Goal: Task Accomplishment & Management: Manage account settings

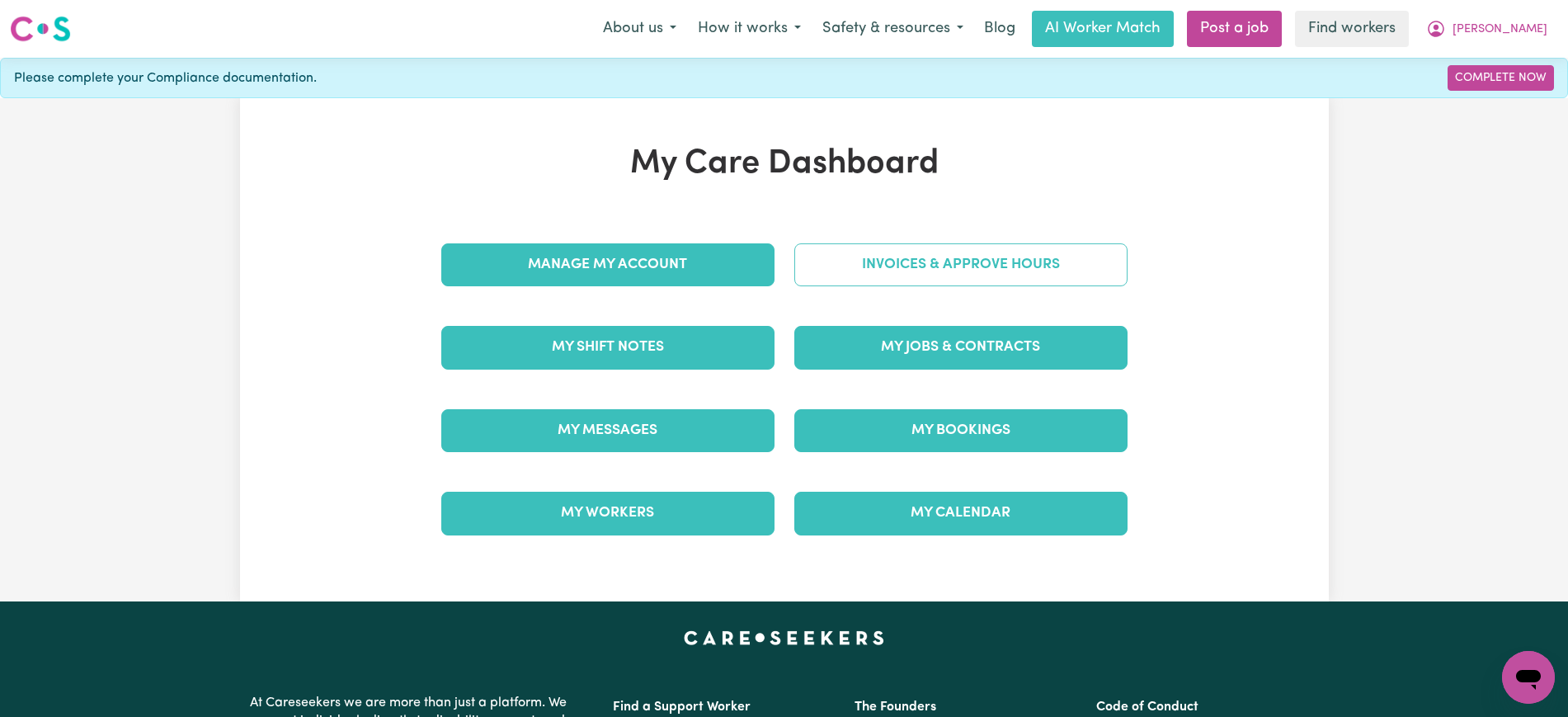
click at [856, 274] on link "Invoices & Approve Hours" at bounding box center [961, 264] width 333 height 43
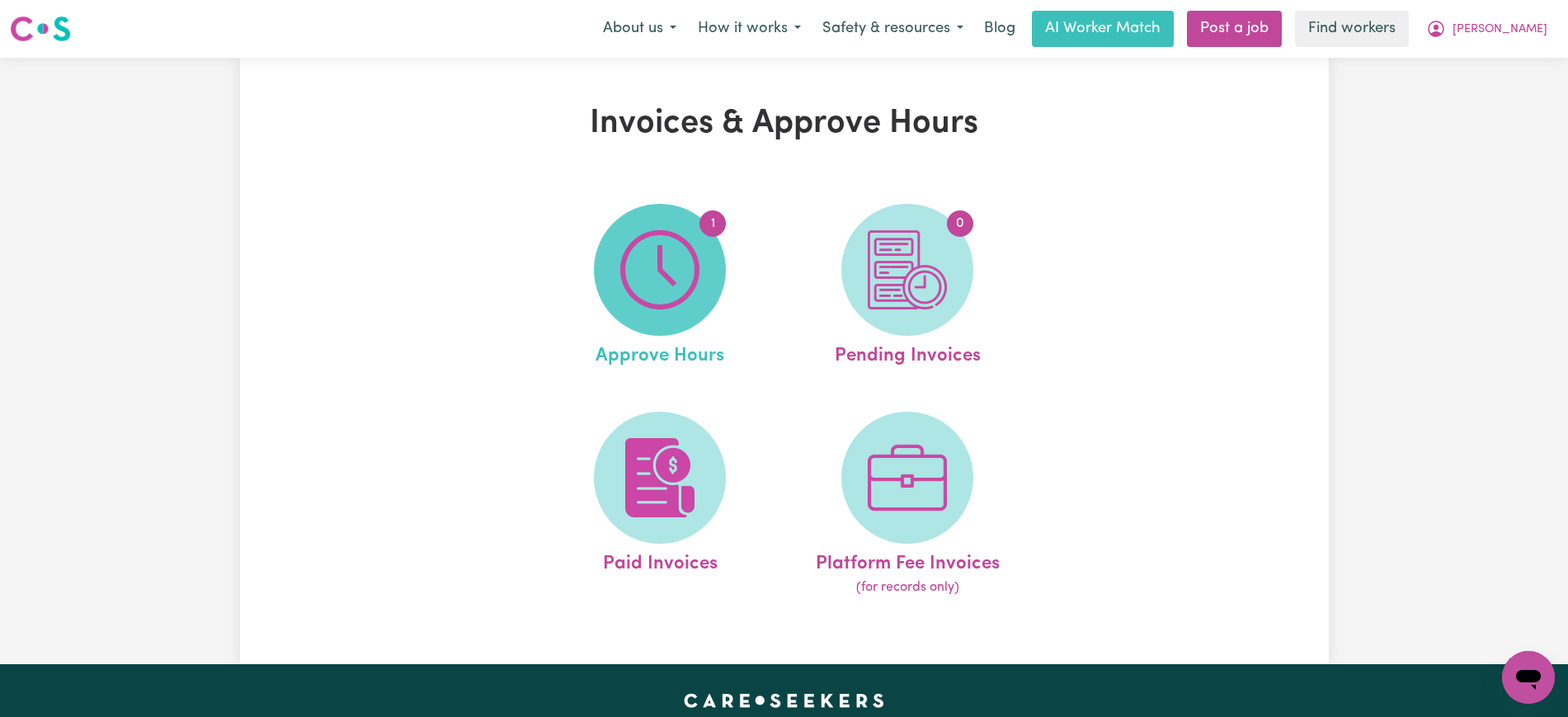
click at [705, 290] on span "1" at bounding box center [660, 269] width 132 height 132
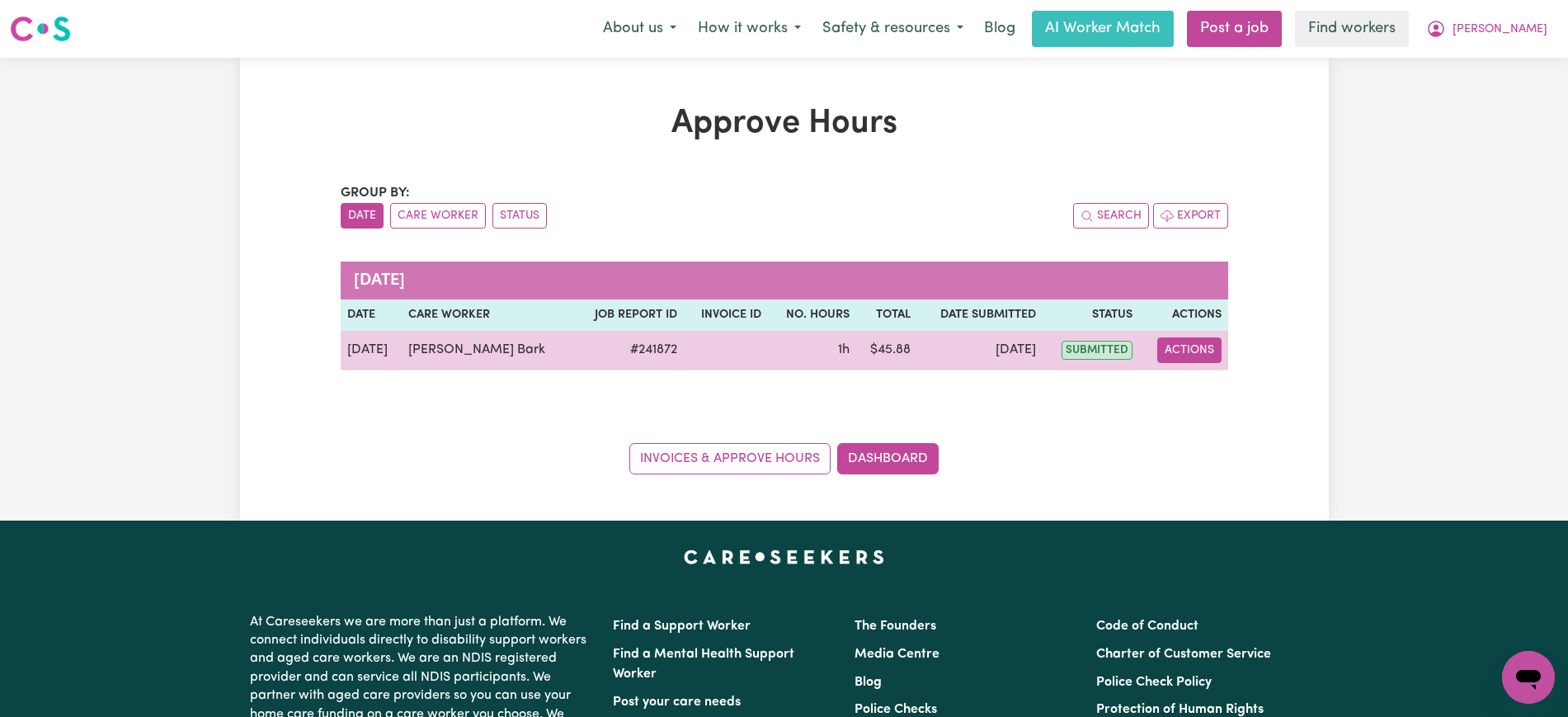
click at [1190, 357] on button "Actions" at bounding box center [1189, 350] width 64 height 25
click at [1198, 402] on link "View Job Report" at bounding box center [1235, 389] width 141 height 33
select select "pm"
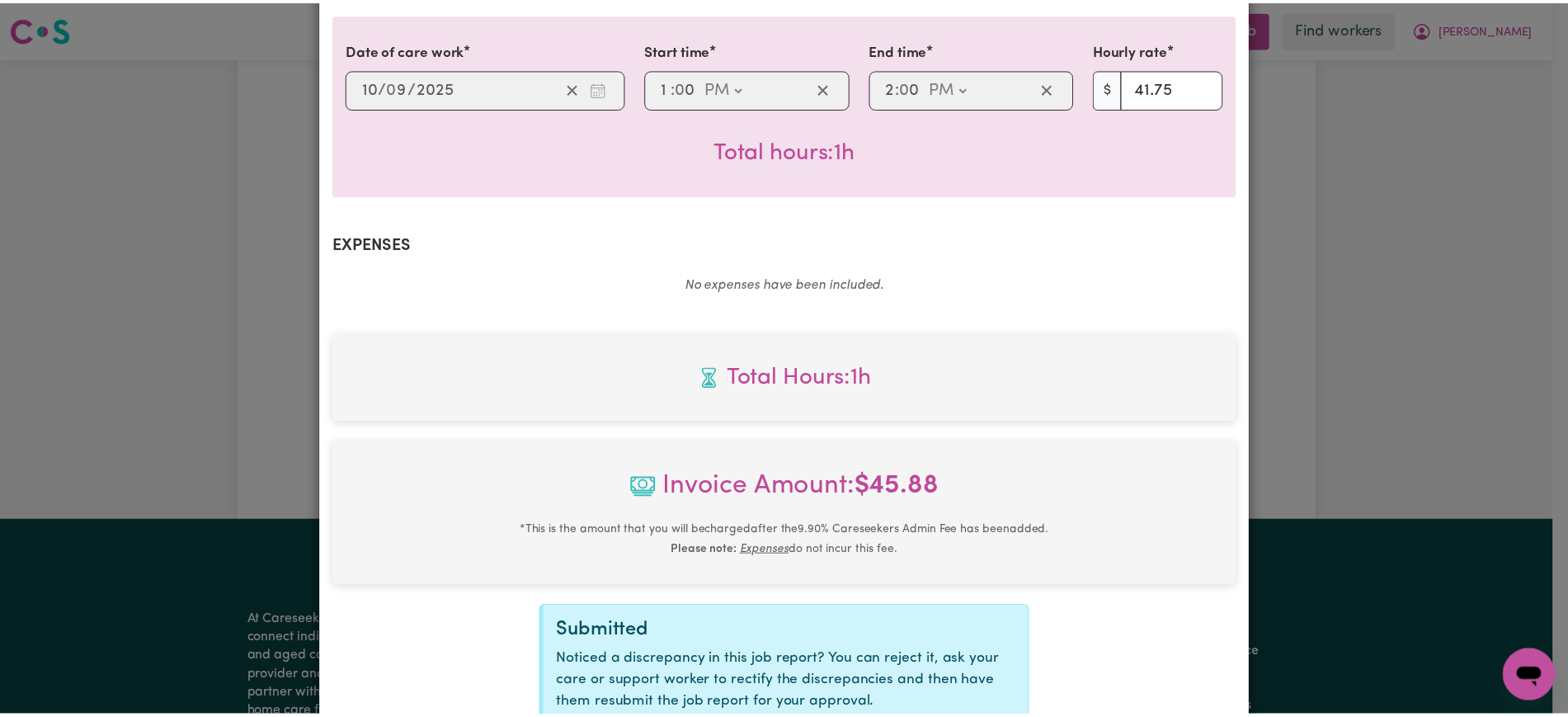
scroll to position [556, 0]
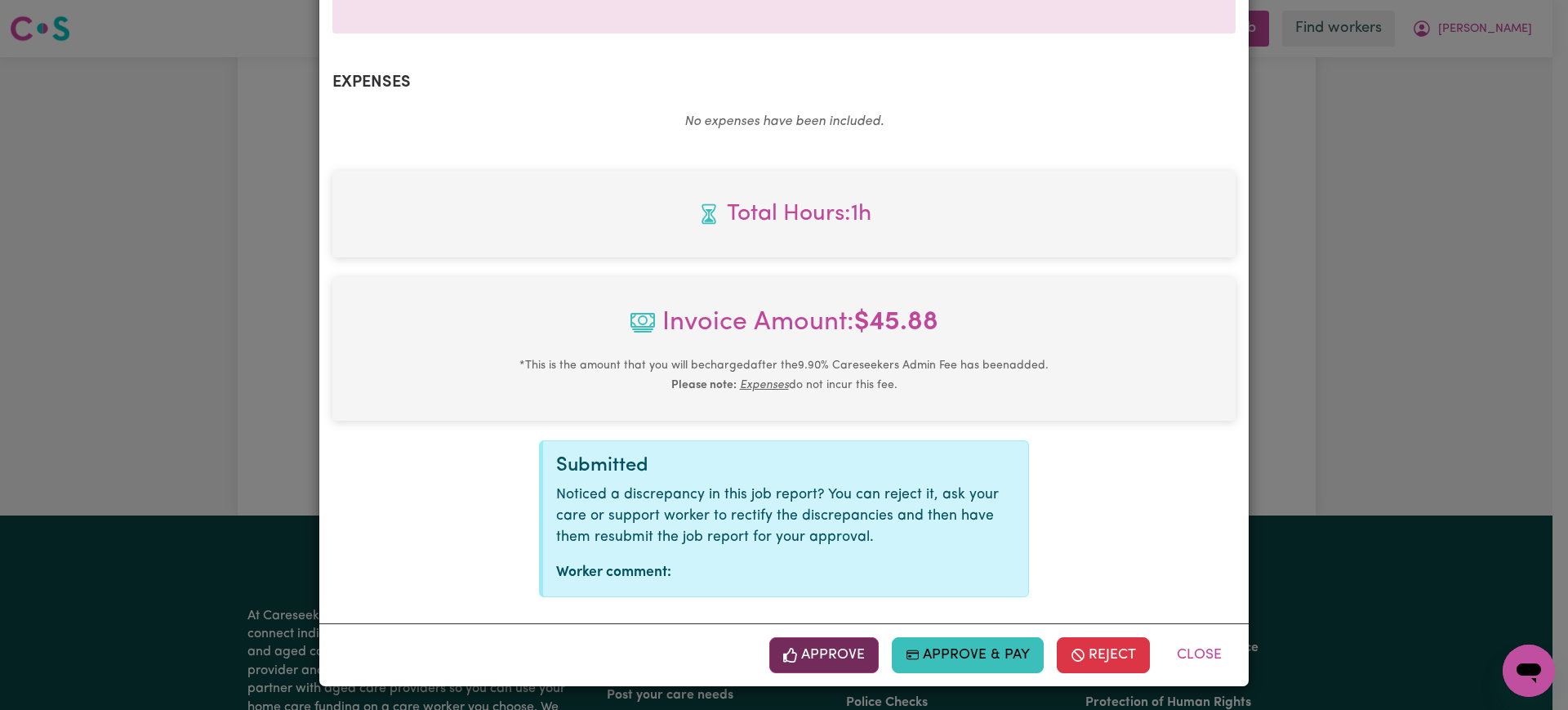
click at [836, 656] on button "Approve" at bounding box center [824, 654] width 109 height 36
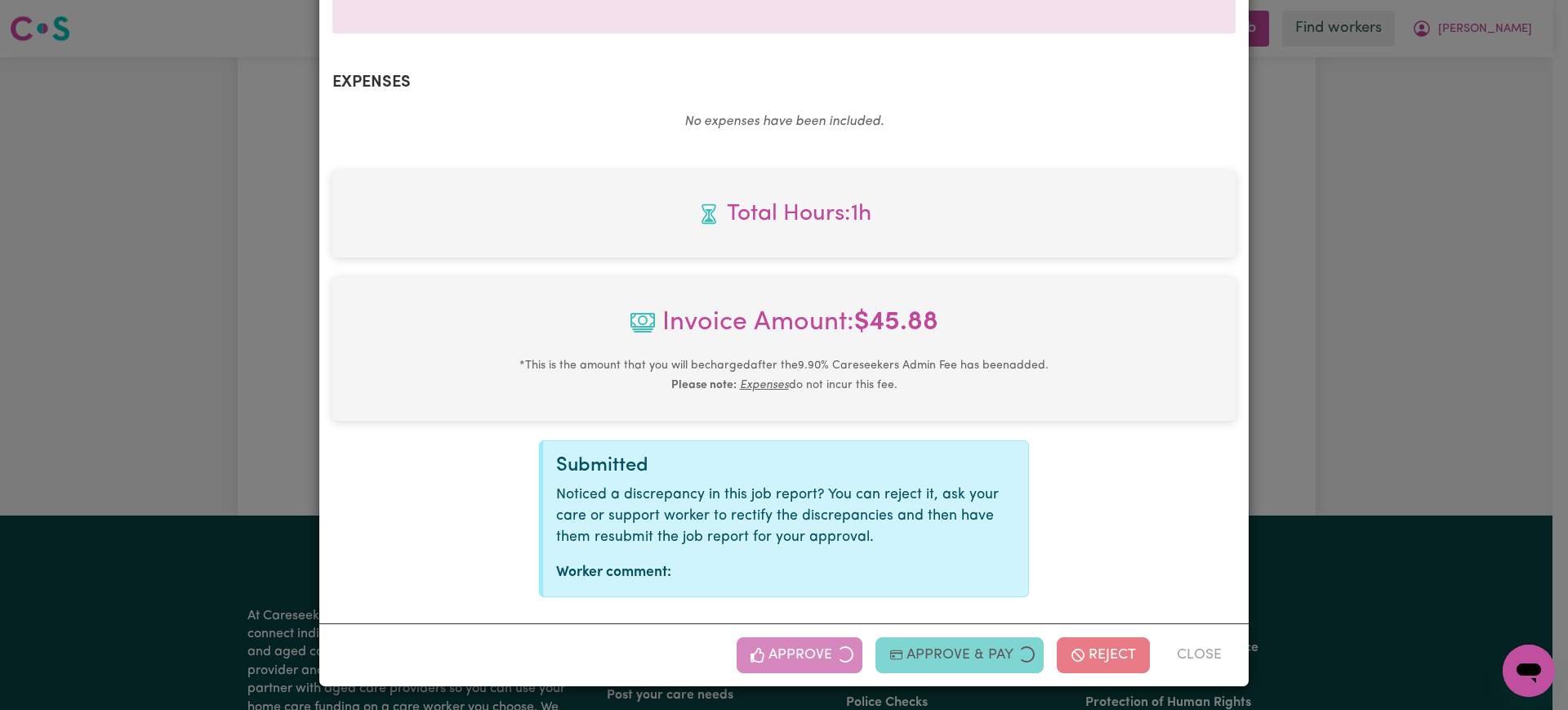
click at [1467, 412] on div "Job Report # 241872 - [PERSON_NAME] Summary Job report # 241872 Client name: [P…" at bounding box center [784, 355] width 1568 height 710
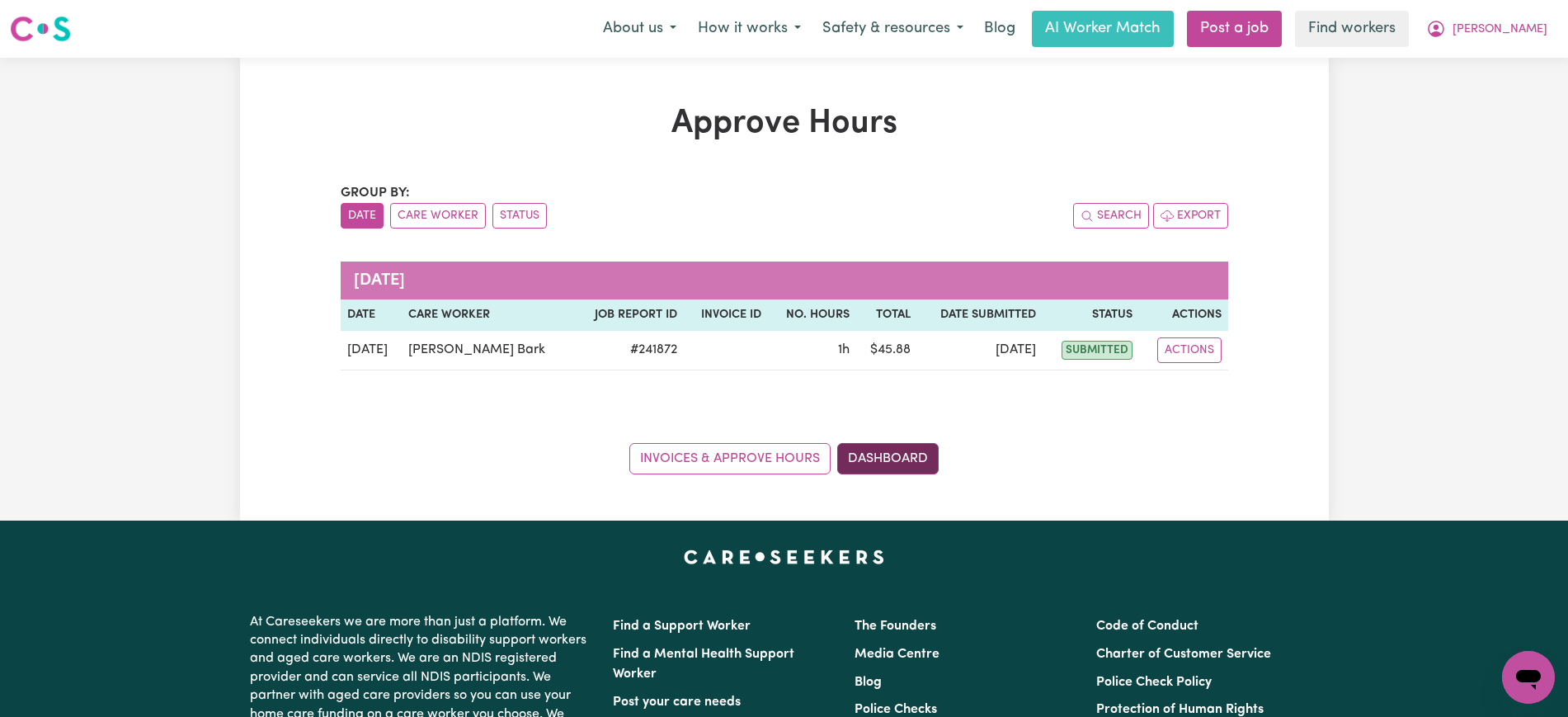
click at [901, 459] on link "Dashboard" at bounding box center [888, 459] width 102 height 32
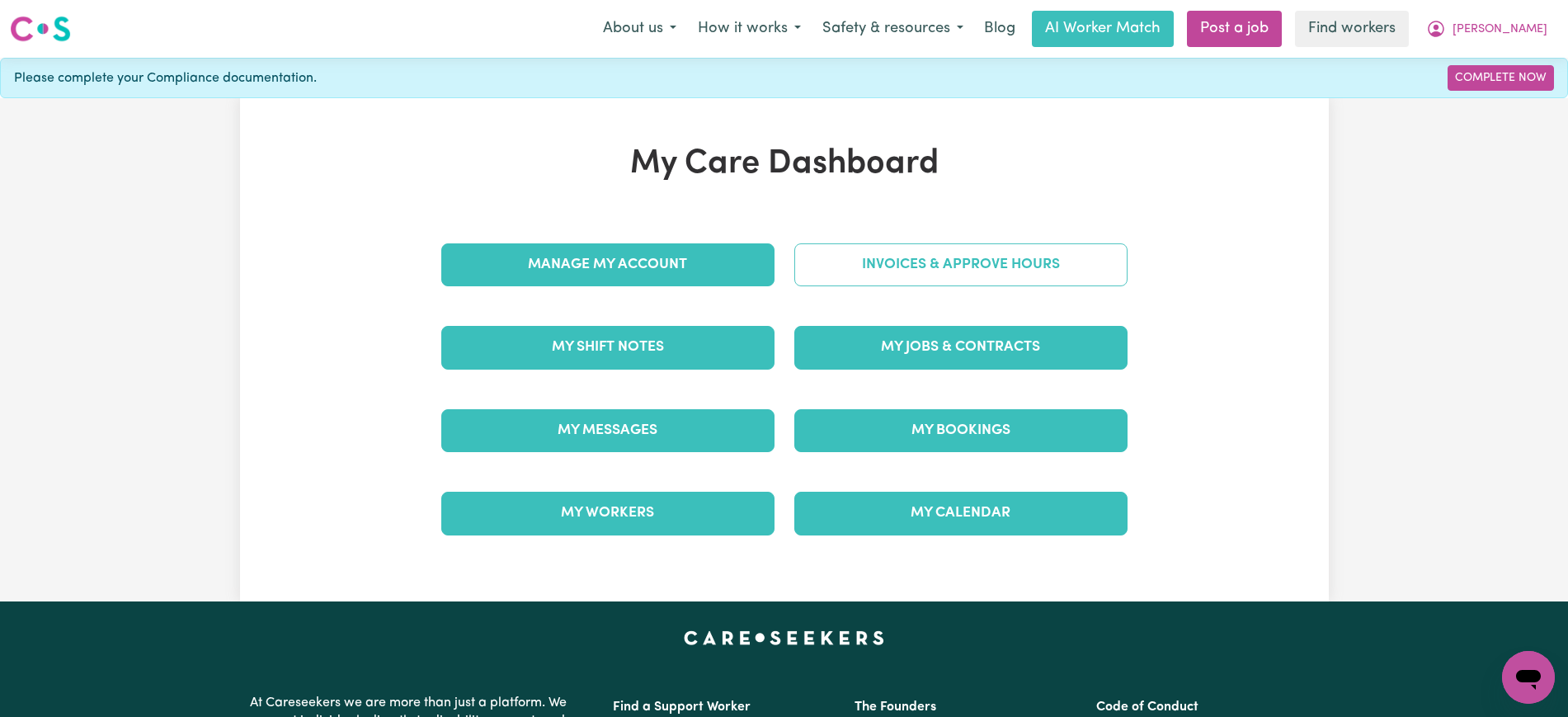
click at [885, 259] on link "Invoices & Approve Hours" at bounding box center [961, 264] width 333 height 43
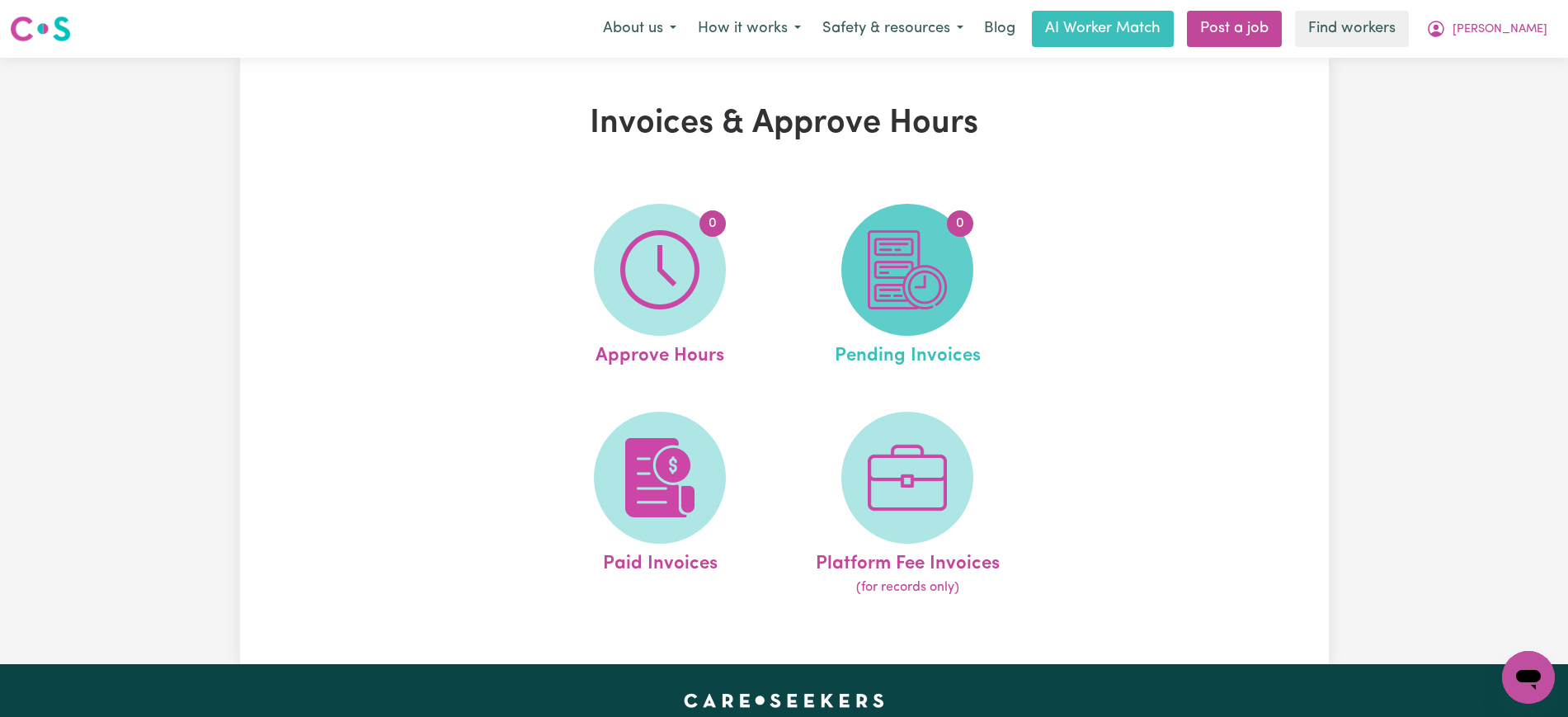
drag, startPoint x: 885, startPoint y: 259, endPoint x: 906, endPoint y: 293, distance: 40.0
click at [906, 293] on img at bounding box center [907, 269] width 79 height 79
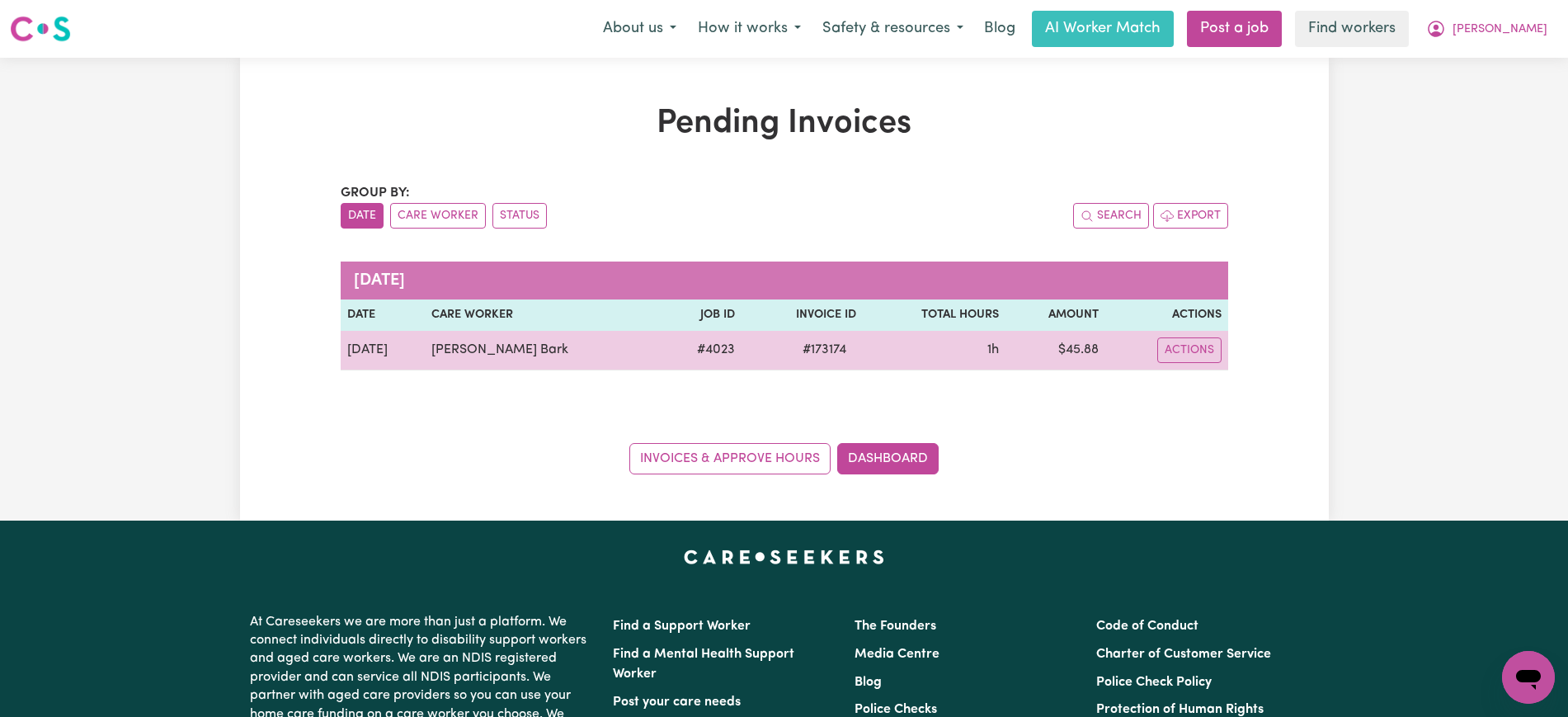
click at [793, 357] on span "# 173174" at bounding box center [825, 349] width 63 height 20
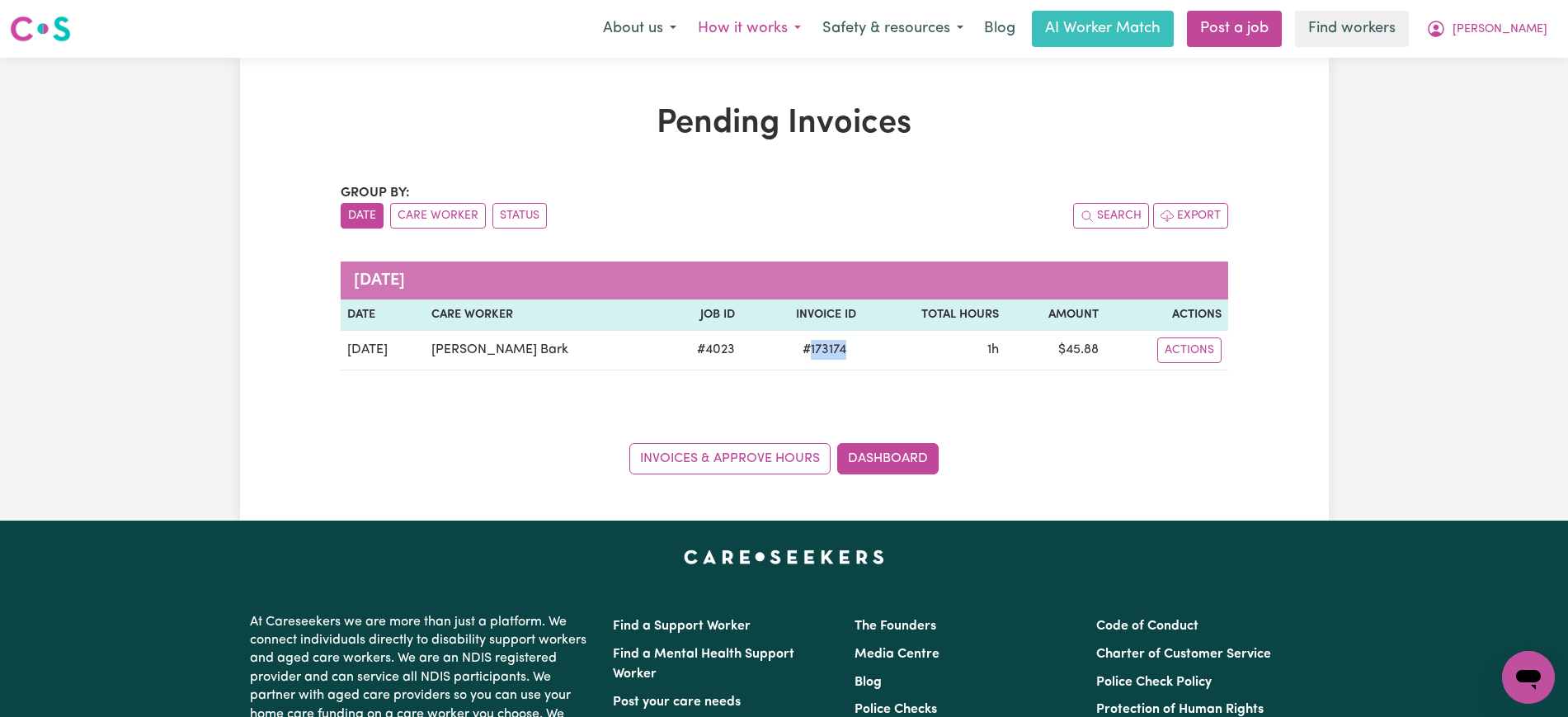
copy span "173174"
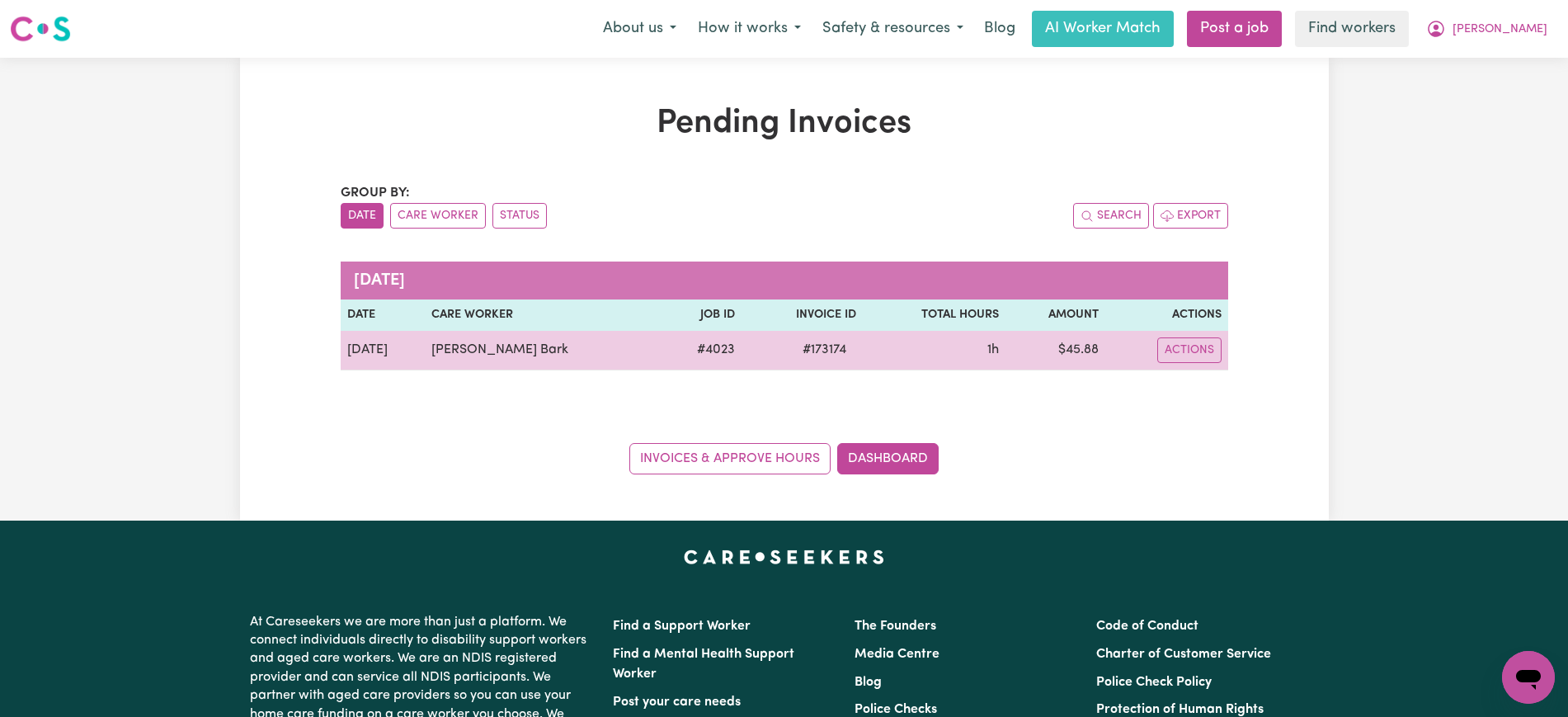
click at [1070, 347] on td "$ 45.88" at bounding box center [1056, 350] width 100 height 39
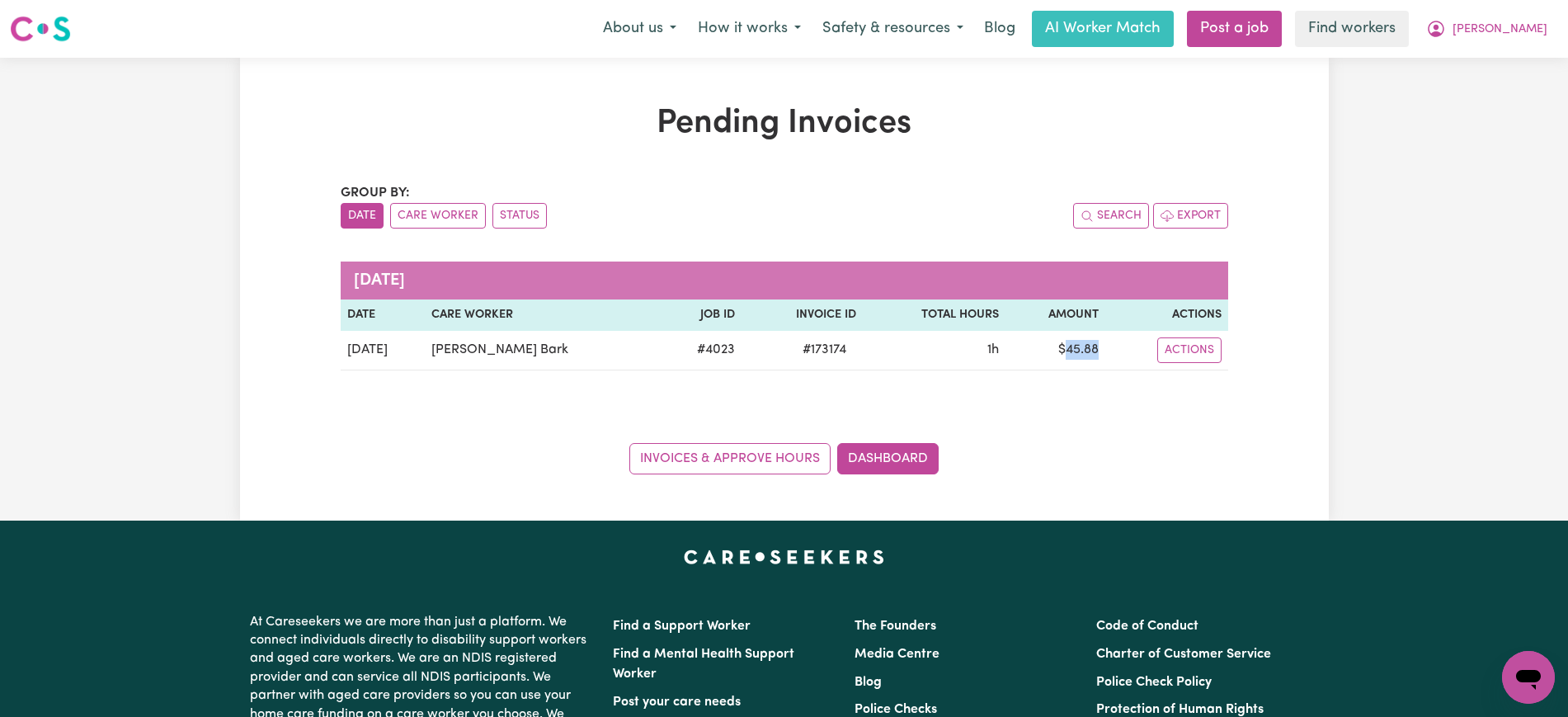
copy td "45.88"
